Goal: Transaction & Acquisition: Purchase product/service

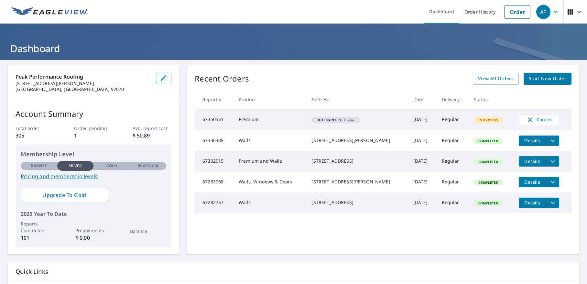
click at [550, 76] on span "Start New Order" at bounding box center [546, 79] width 37 height 8
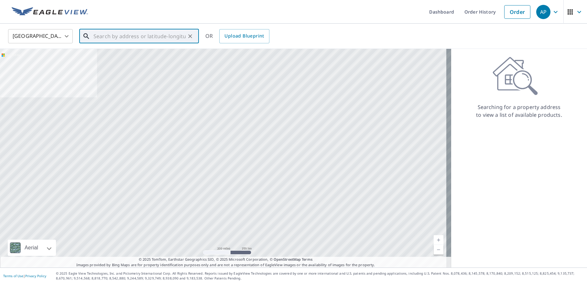
click at [99, 38] on input "text" at bounding box center [139, 36] width 92 height 18
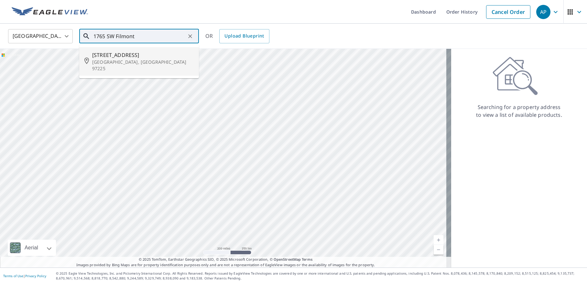
click at [109, 55] on span "[STREET_ADDRESS]" at bounding box center [142, 55] width 101 height 8
type input "[STREET_ADDRESS]"
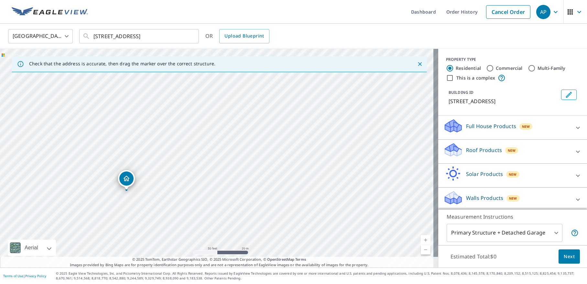
click at [531, 195] on div "Walls Products New" at bounding box center [506, 199] width 127 height 18
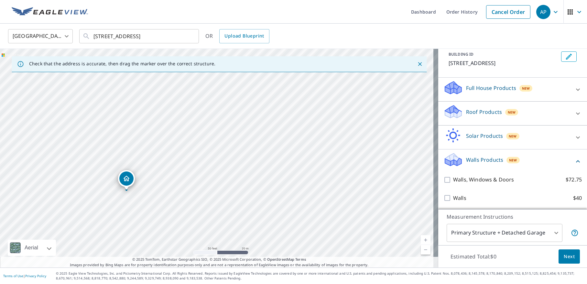
scroll to position [39, 0]
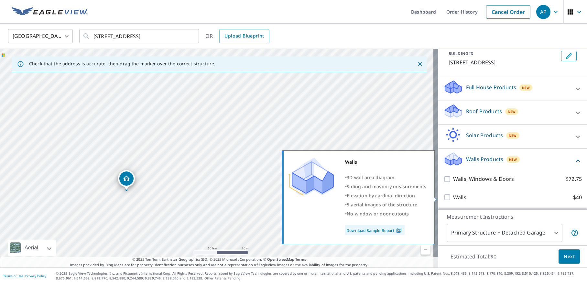
click at [443, 196] on input "Walls $40" at bounding box center [448, 197] width 10 height 8
checkbox input "true"
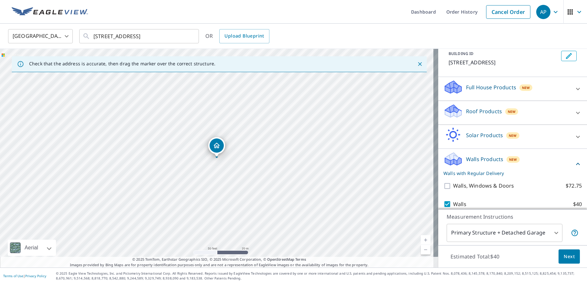
scroll to position [60, 0]
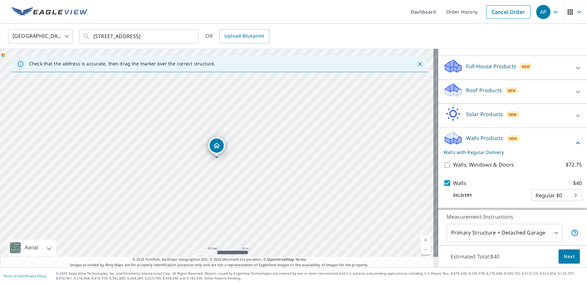
click at [568, 255] on span "Next" at bounding box center [568, 256] width 11 height 8
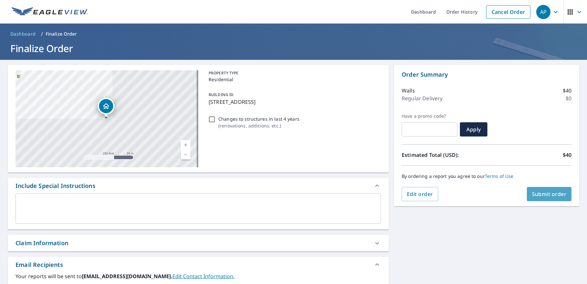
click at [545, 194] on span "Submit order" at bounding box center [549, 193] width 35 height 7
